Goal: Check status: Check status

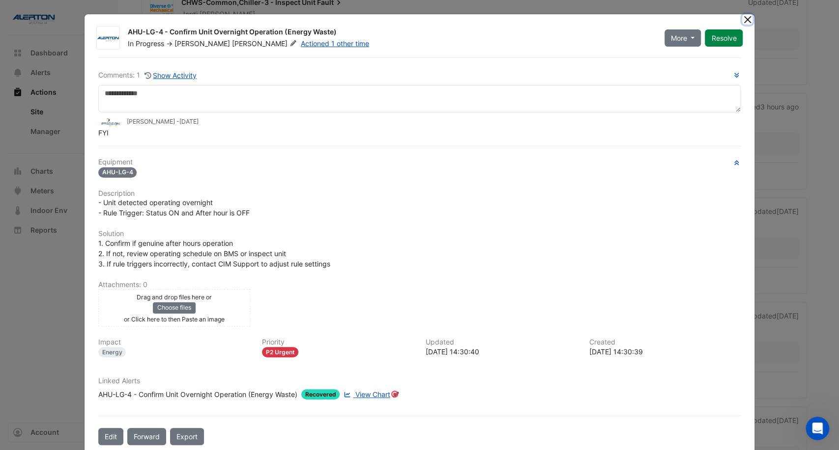
click at [745, 19] on button "Close" at bounding box center [747, 19] width 10 height 10
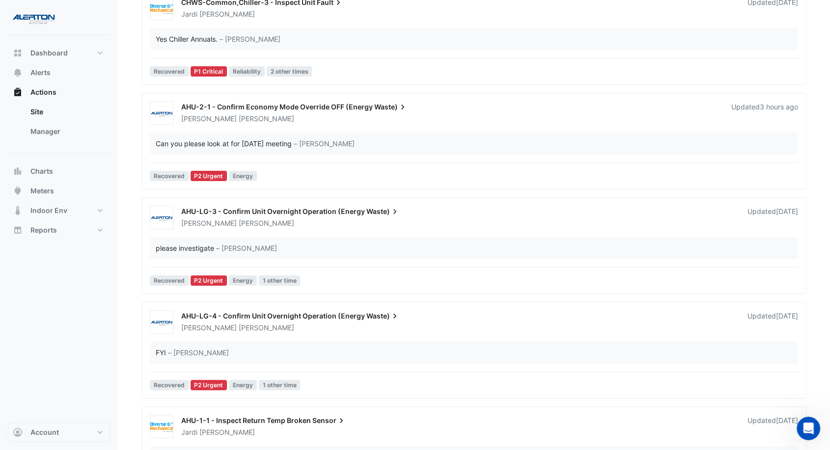
click at [385, 219] on div "[PERSON_NAME]" at bounding box center [458, 224] width 557 height 10
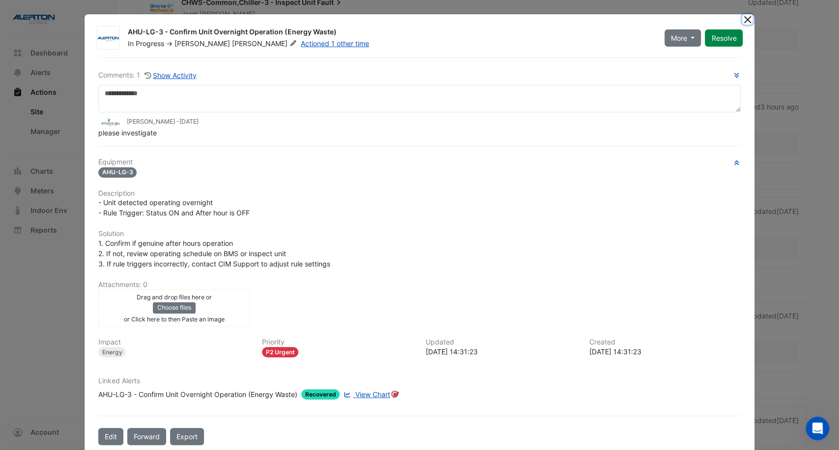
click at [743, 16] on button "Close" at bounding box center [747, 19] width 10 height 10
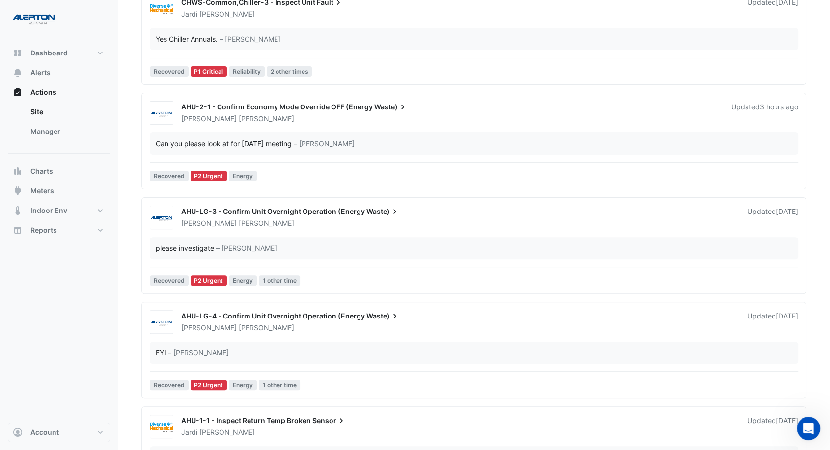
click at [418, 124] on div "AHU-2-1 - Confirm Economy Mode Override OFF (Energy Waste) [PERSON_NAME] Update…" at bounding box center [474, 143] width 656 height 84
